Goal: Check status

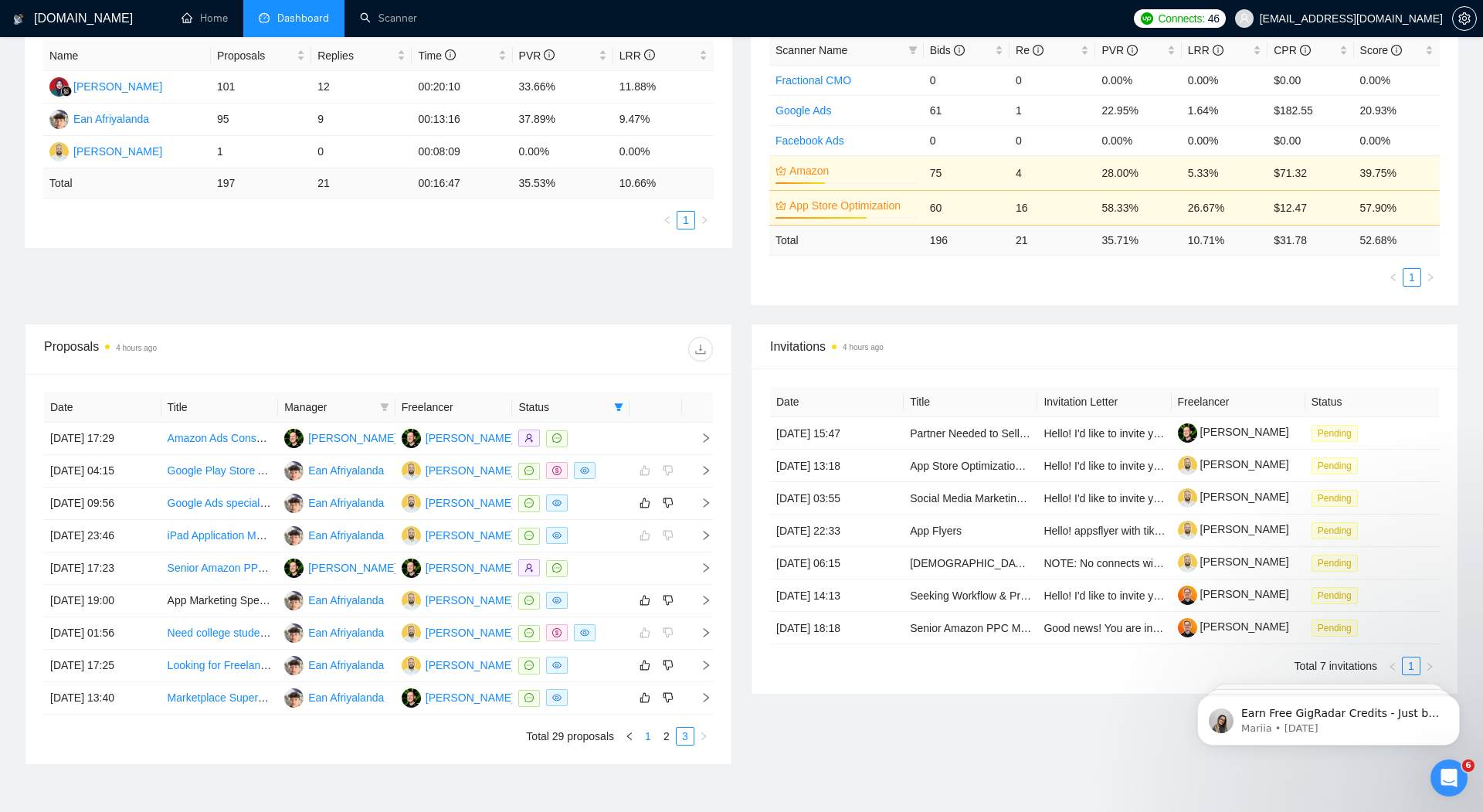
click at [651, 731] on link "1" at bounding box center [648, 735] width 17 height 17
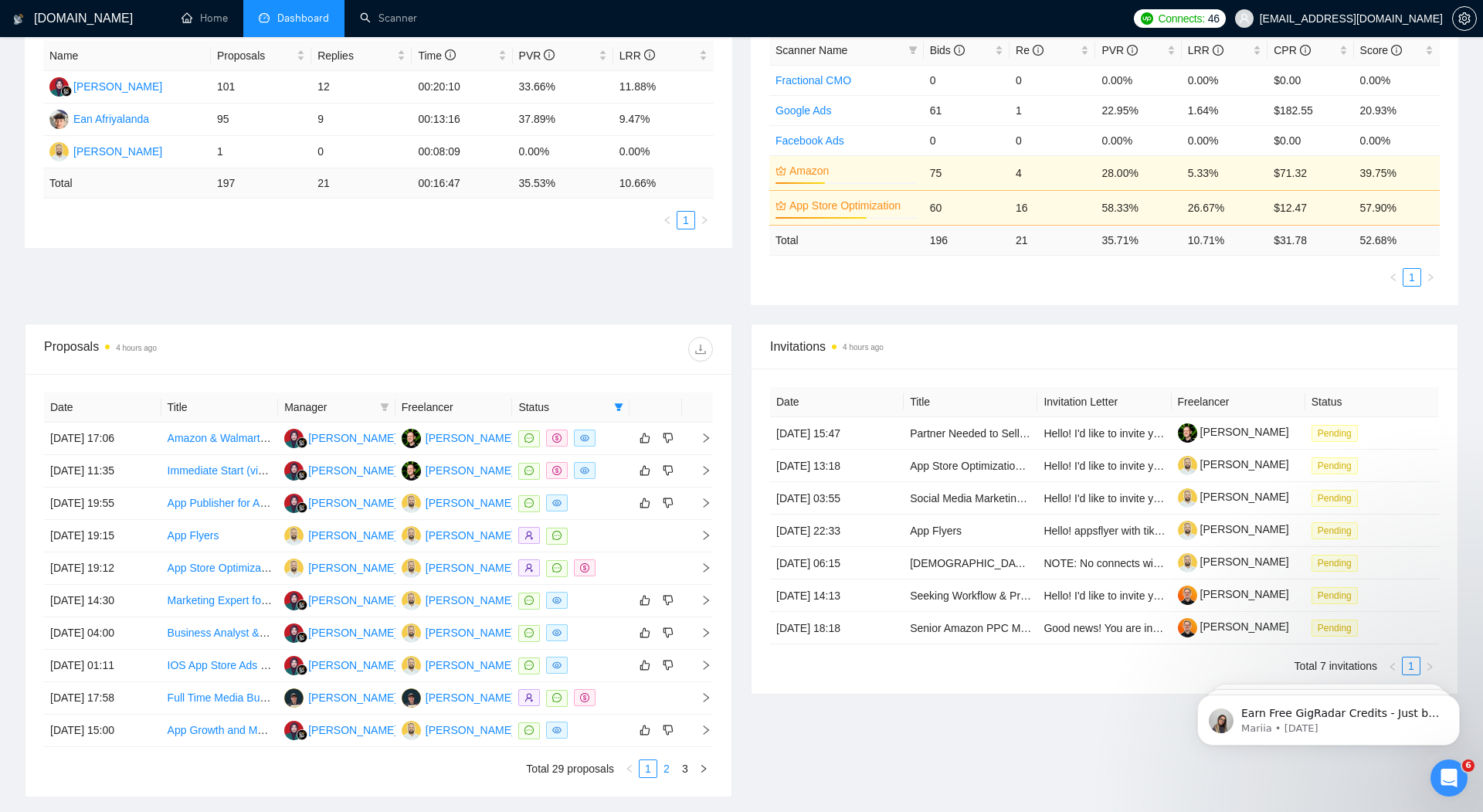
click at [665, 764] on link "2" at bounding box center [666, 768] width 17 height 17
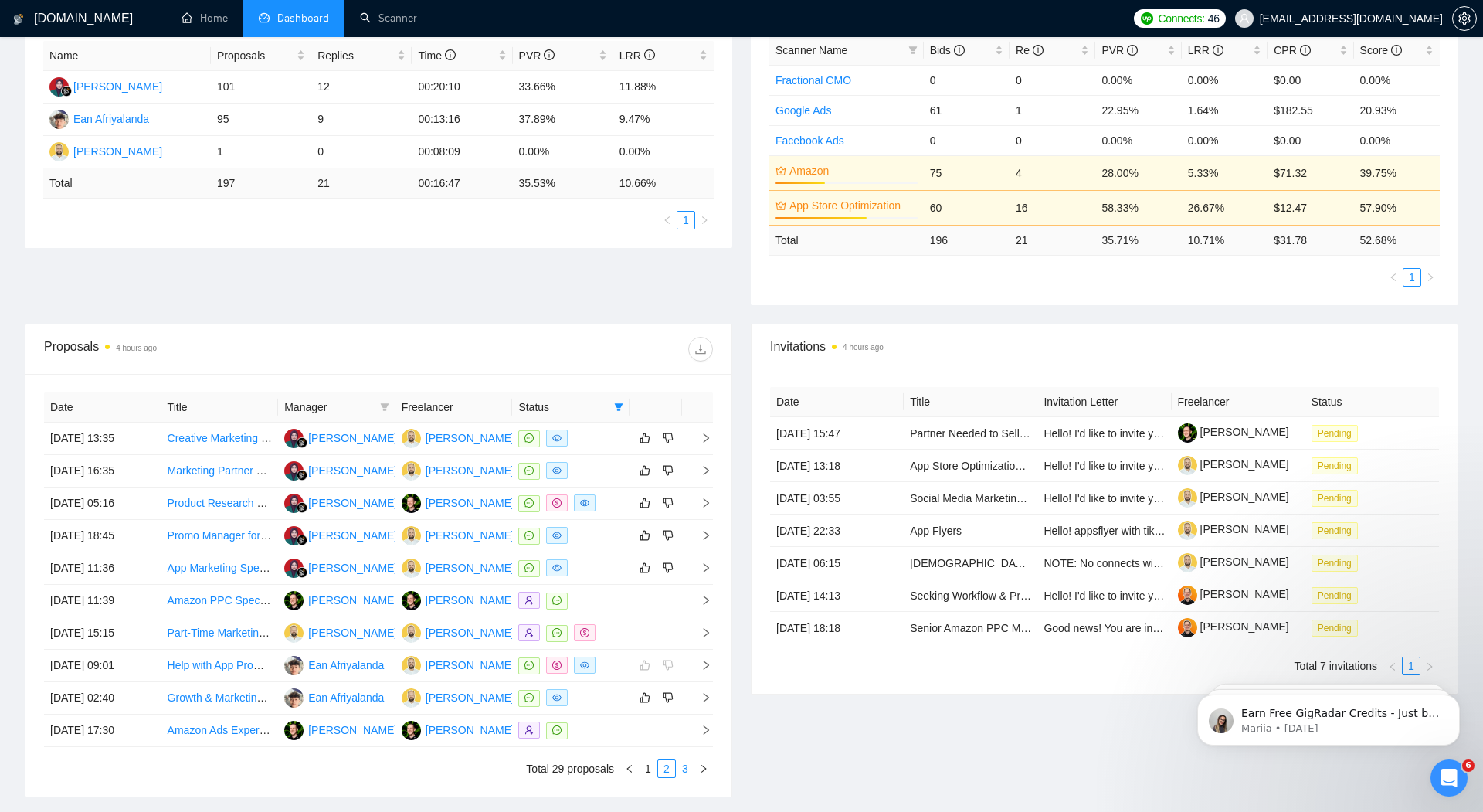
click at [688, 765] on link "3" at bounding box center [684, 768] width 17 height 17
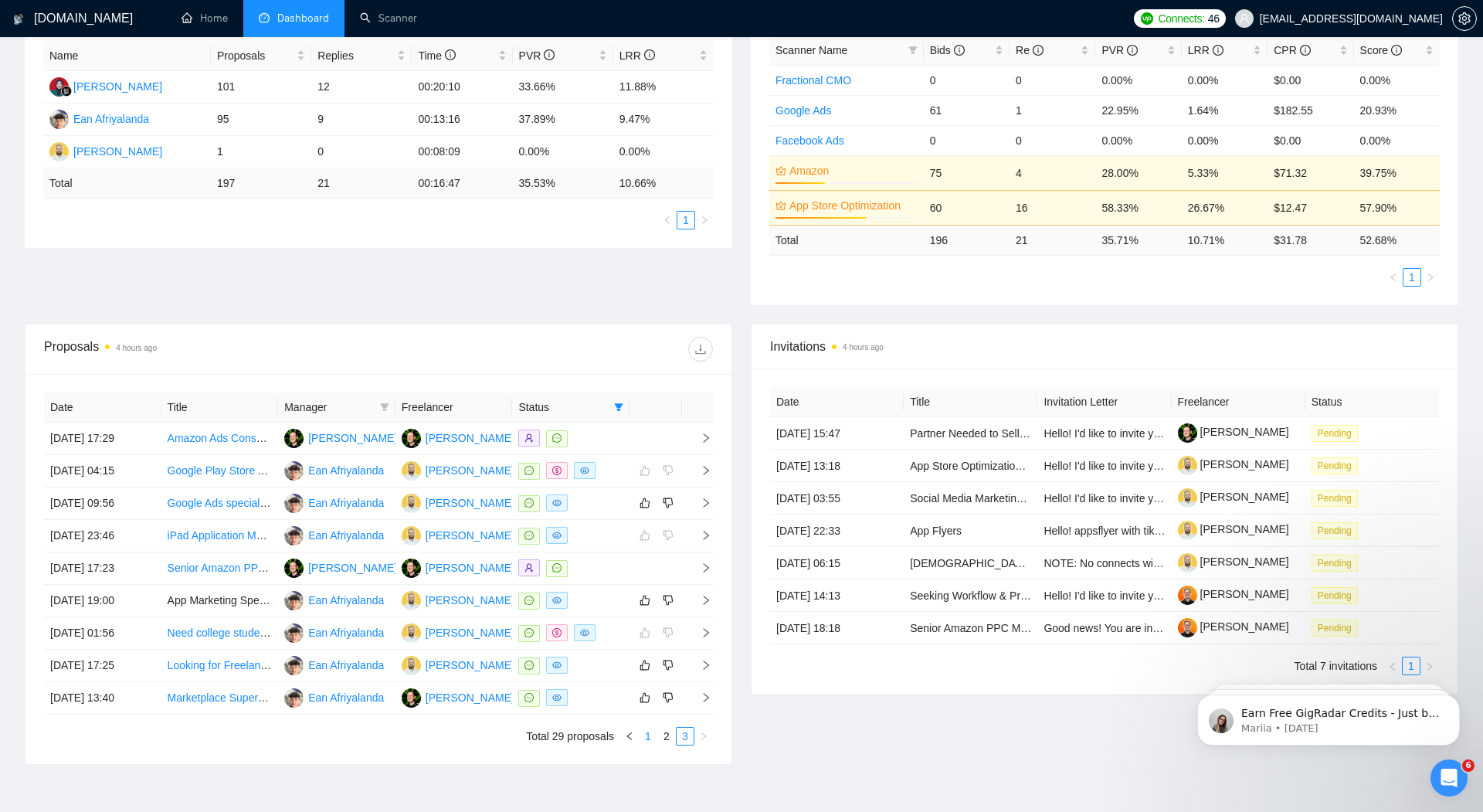
click at [657, 732] on link "1" at bounding box center [648, 735] width 17 height 17
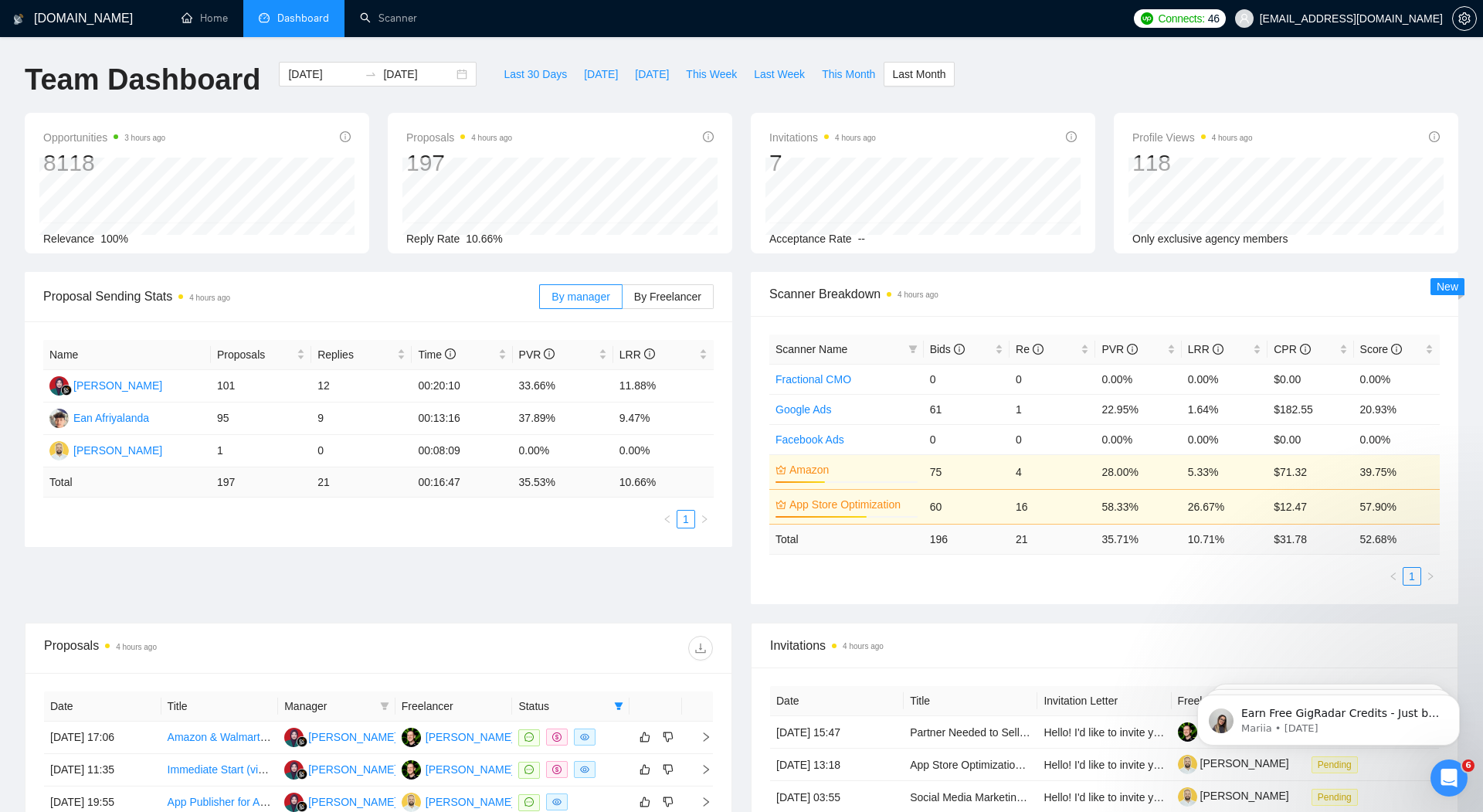
click at [741, 110] on div "Last 30 Days [DATE] [DATE] This Week Last Week This Month Last Month" at bounding box center [725, 87] width 478 height 51
click at [832, 80] on span "This Month" at bounding box center [849, 73] width 54 height 17
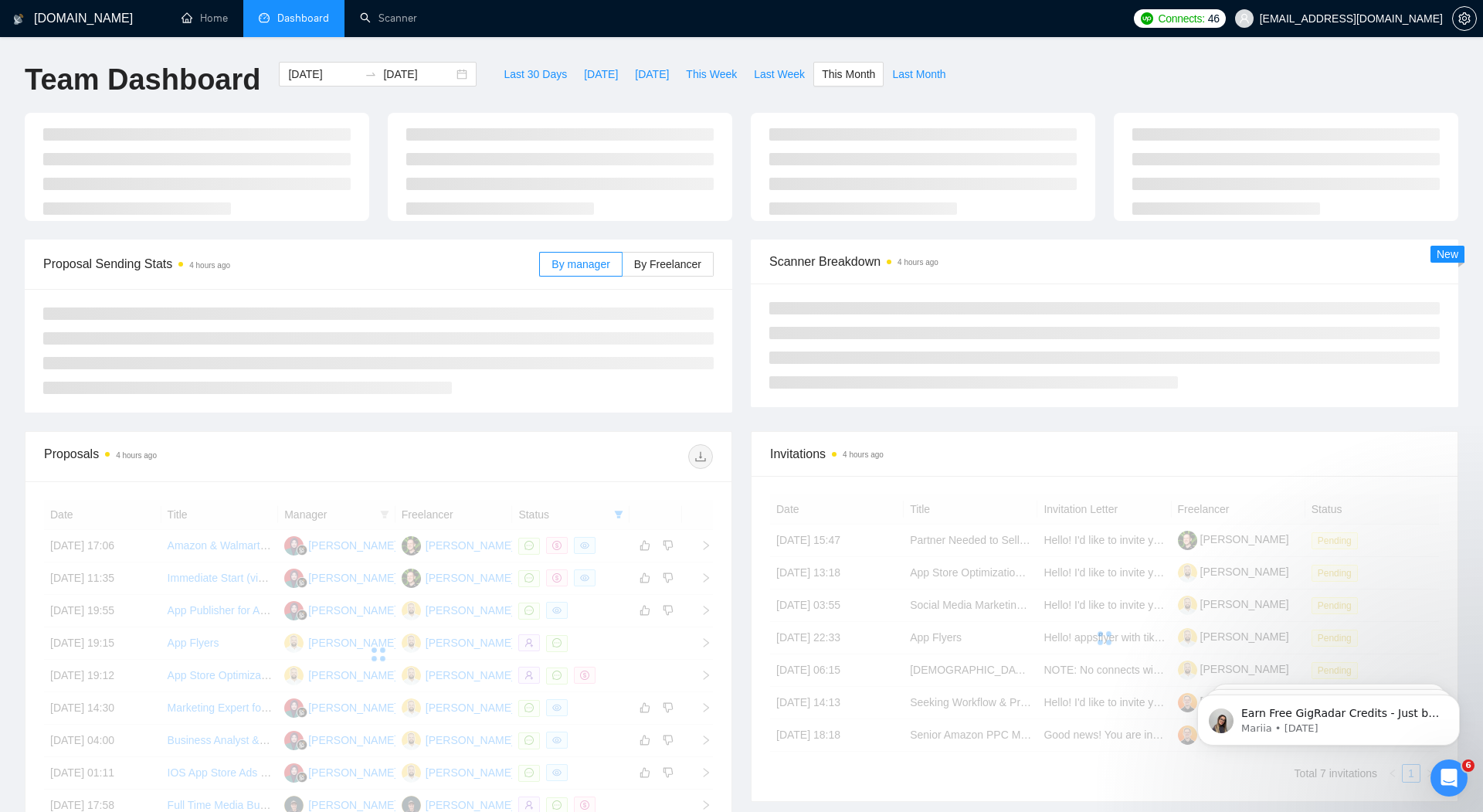
type input "[DATE]"
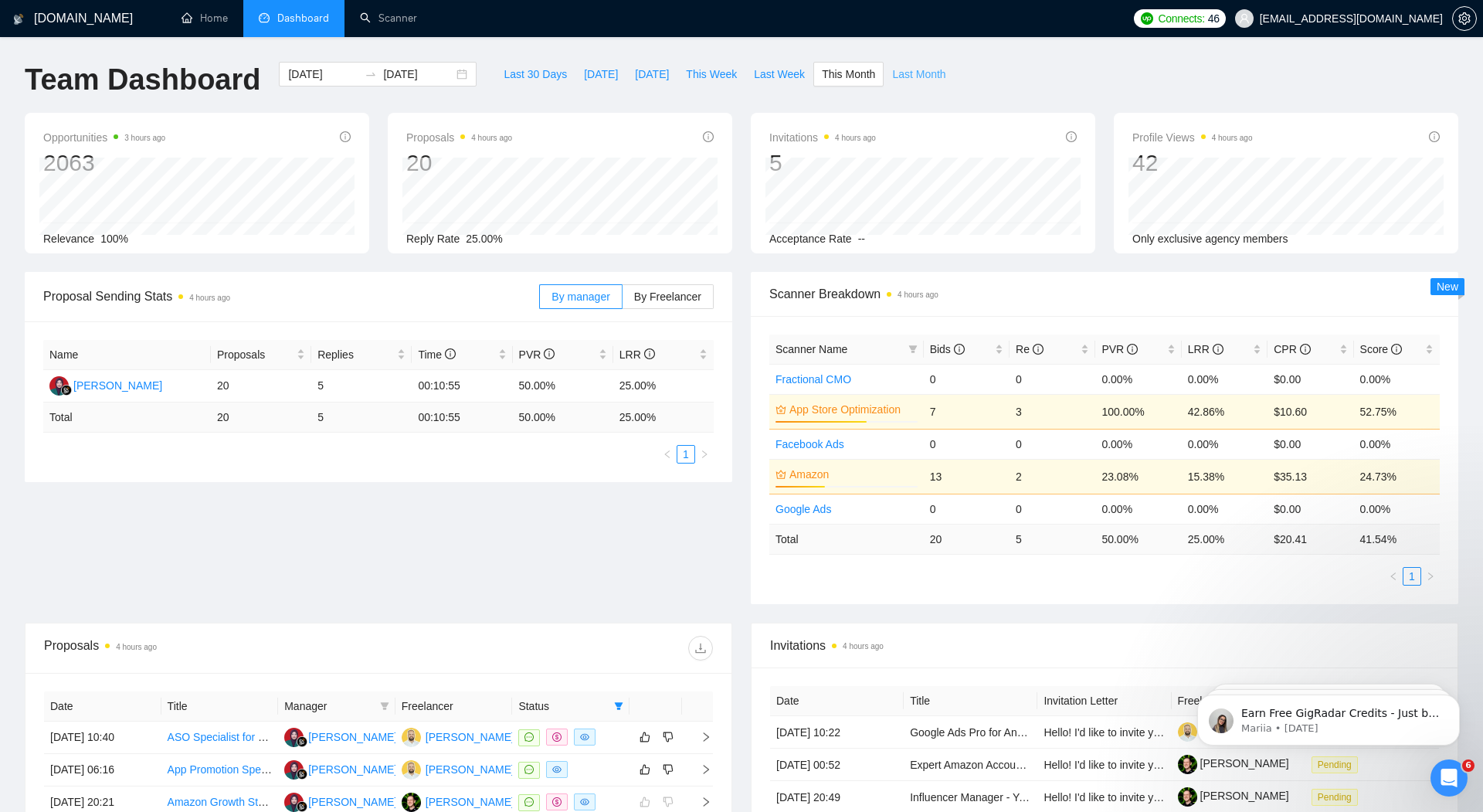
click at [918, 71] on span "Last Month" at bounding box center [919, 73] width 54 height 17
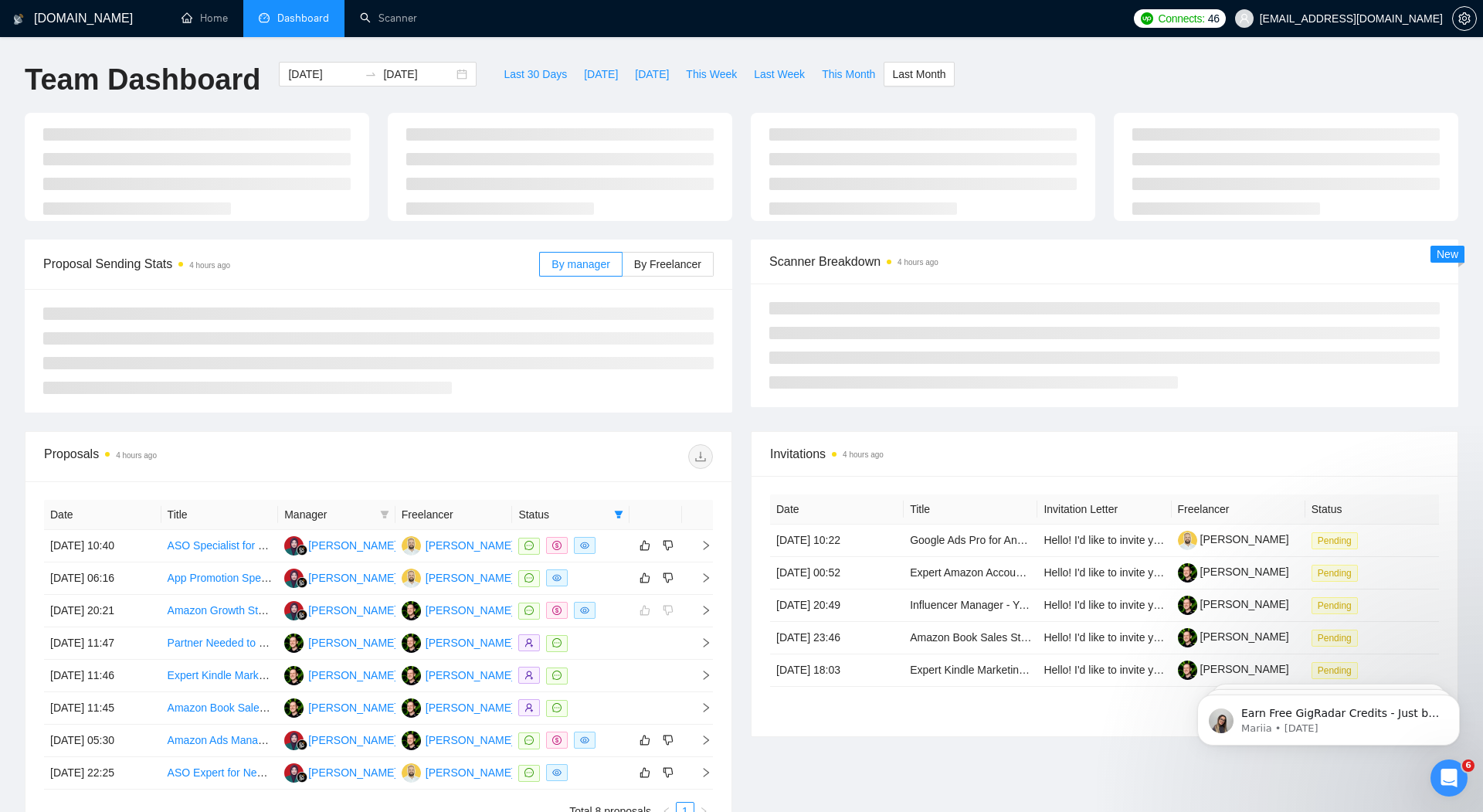
type input "[DATE]"
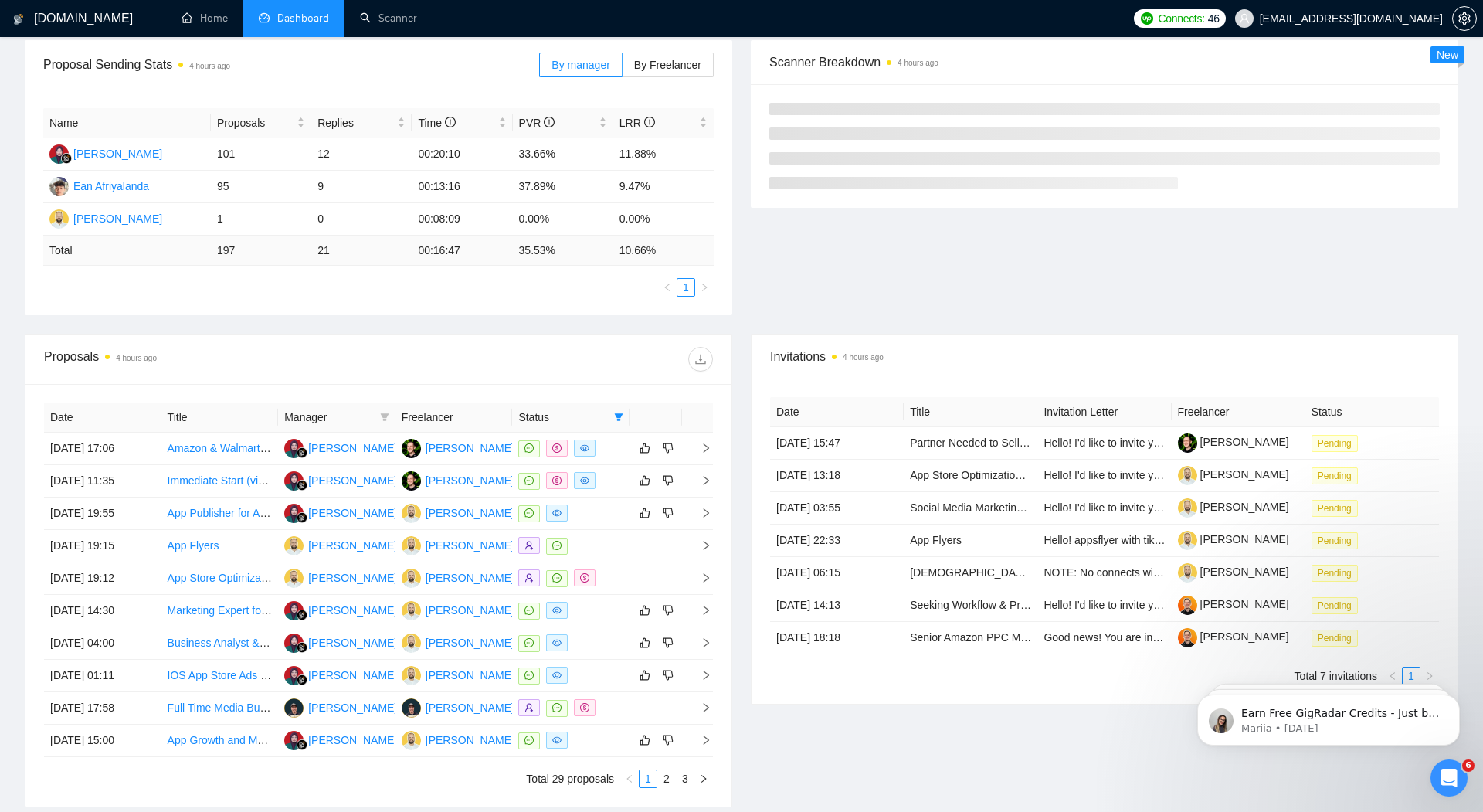
scroll to position [359, 0]
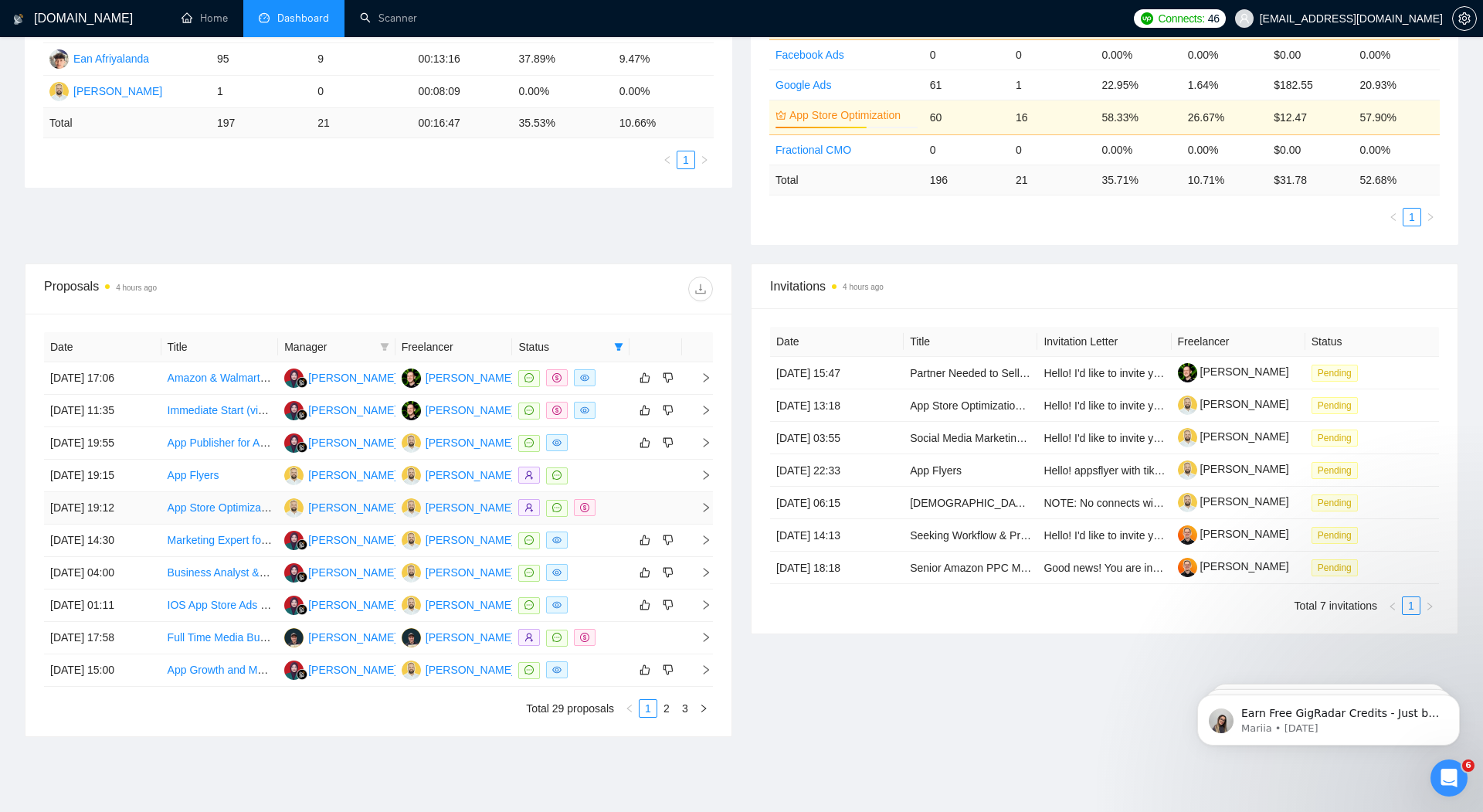
click at [706, 503] on icon "right" at bounding box center [707, 507] width 5 height 9
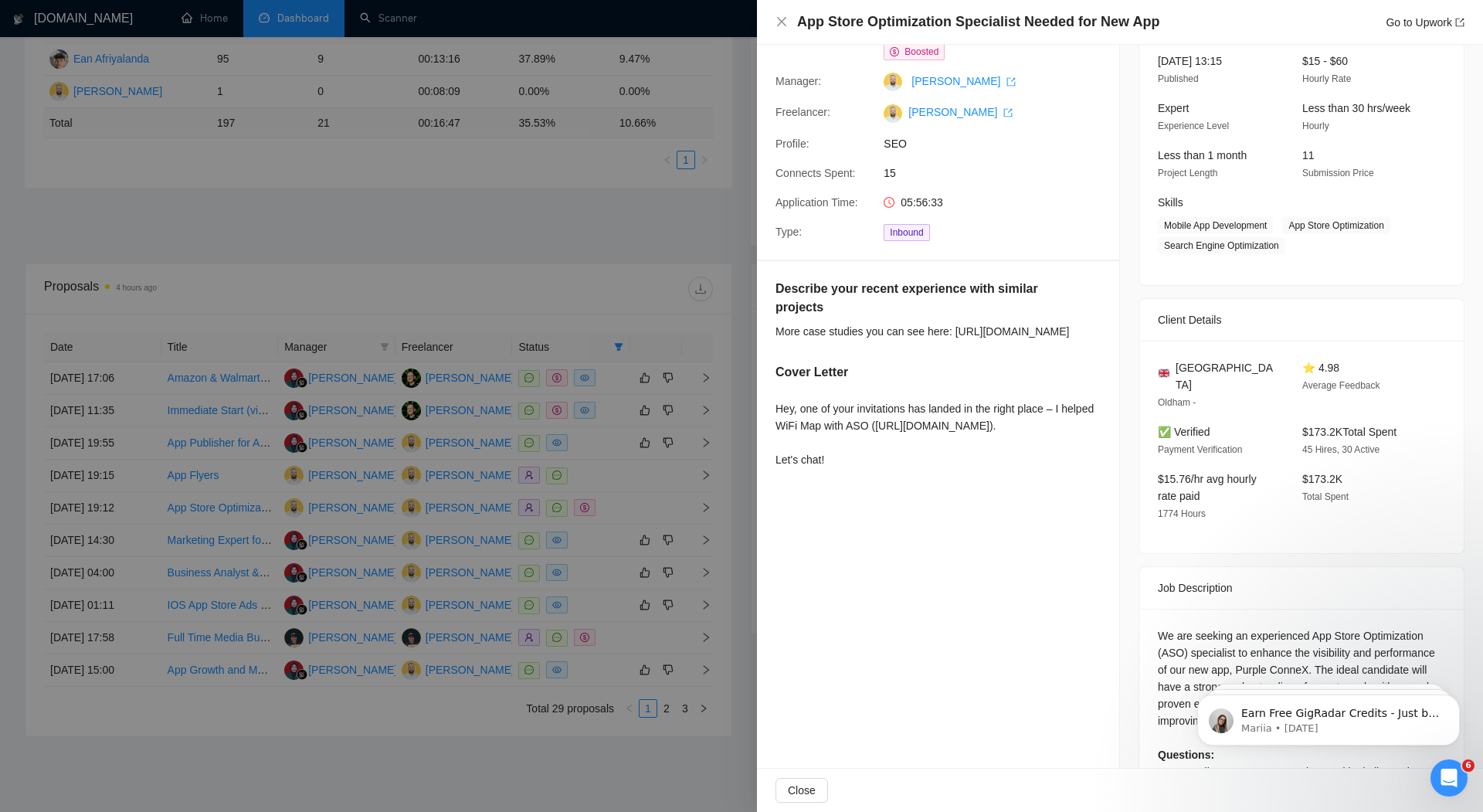
scroll to position [145, 0]
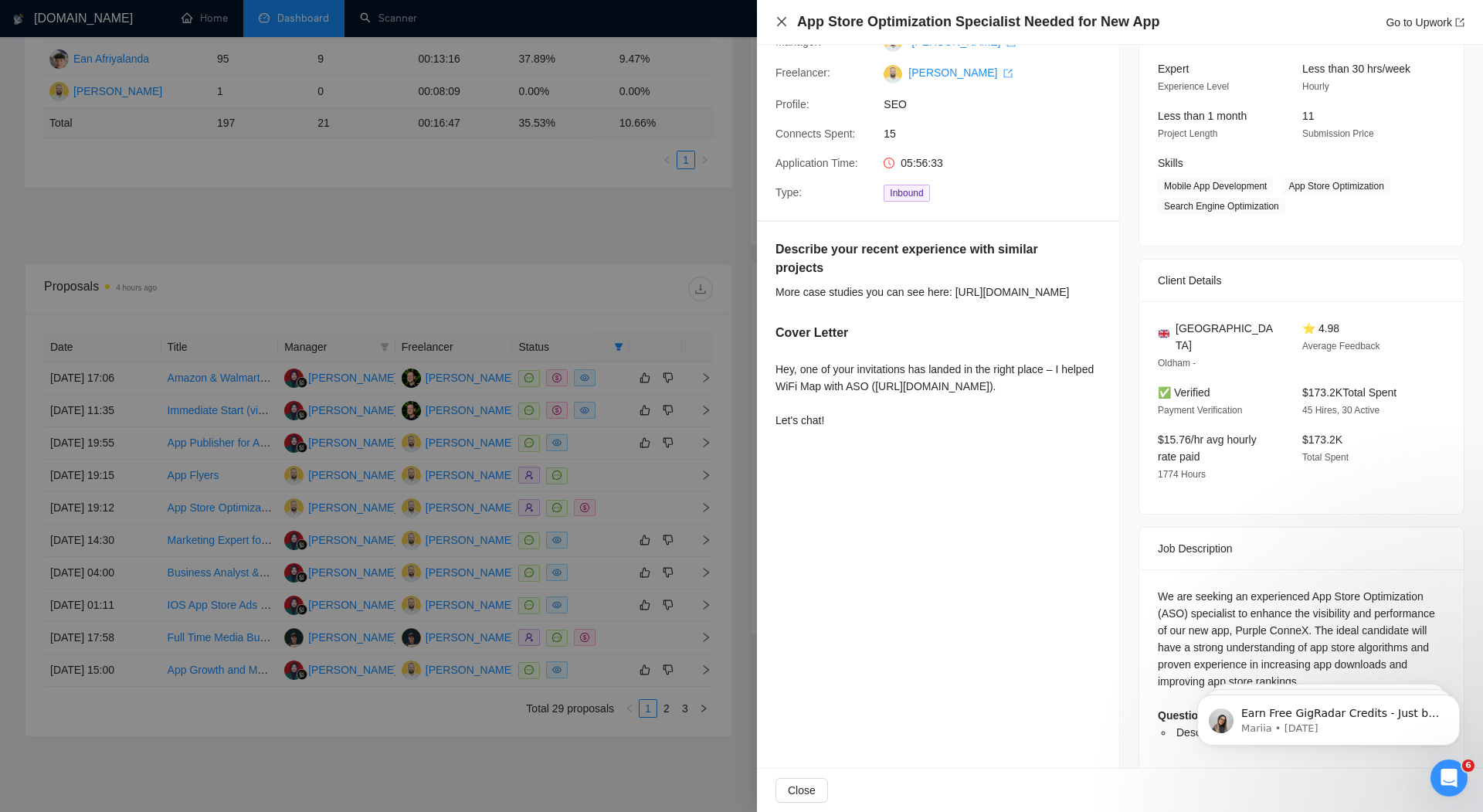
click at [782, 21] on icon "close" at bounding box center [782, 21] width 9 height 9
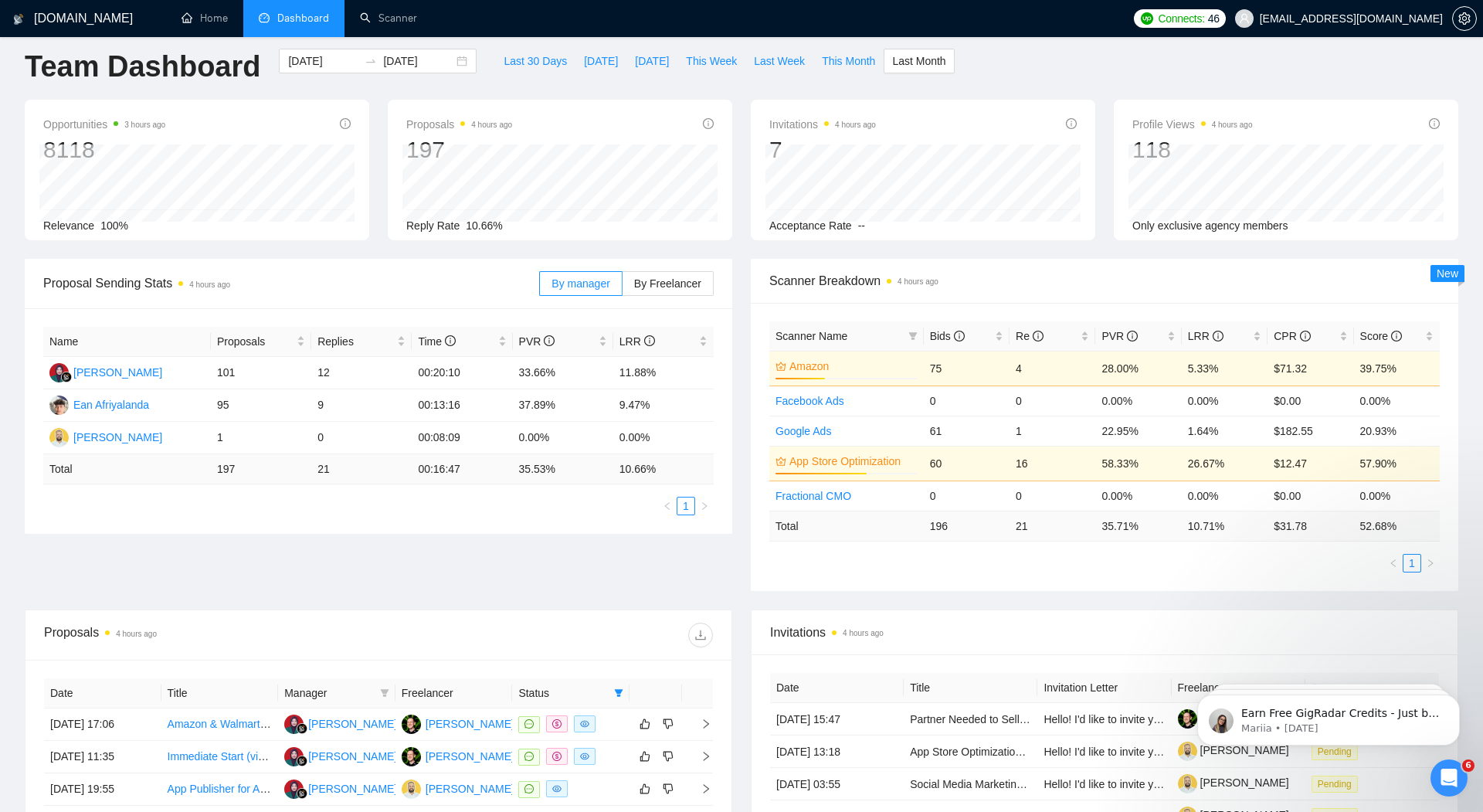
scroll to position [0, 0]
